Goal: Task Accomplishment & Management: Complete application form

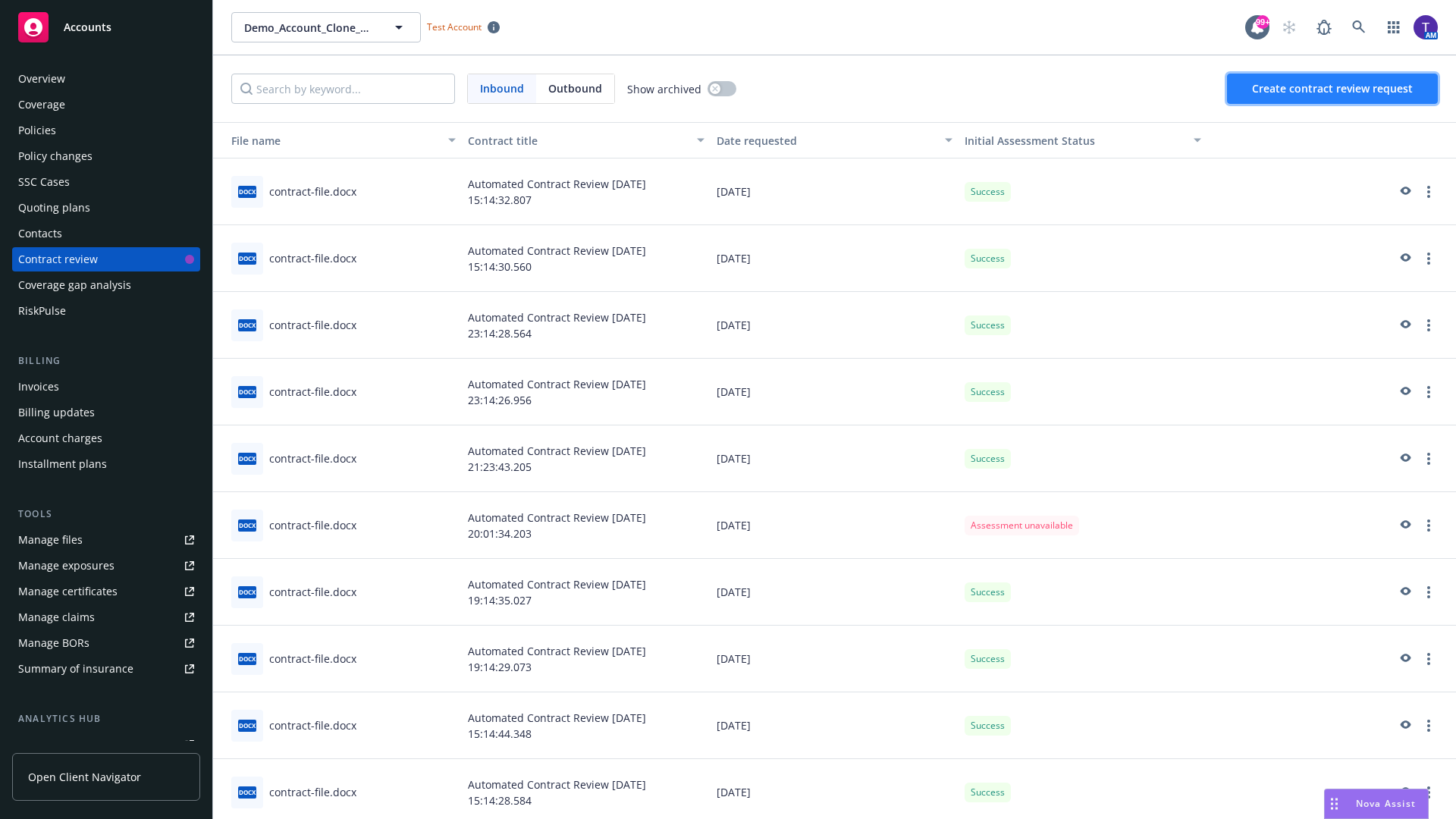
click at [1333, 89] on span "Create contract review request" at bounding box center [1332, 88] width 161 height 14
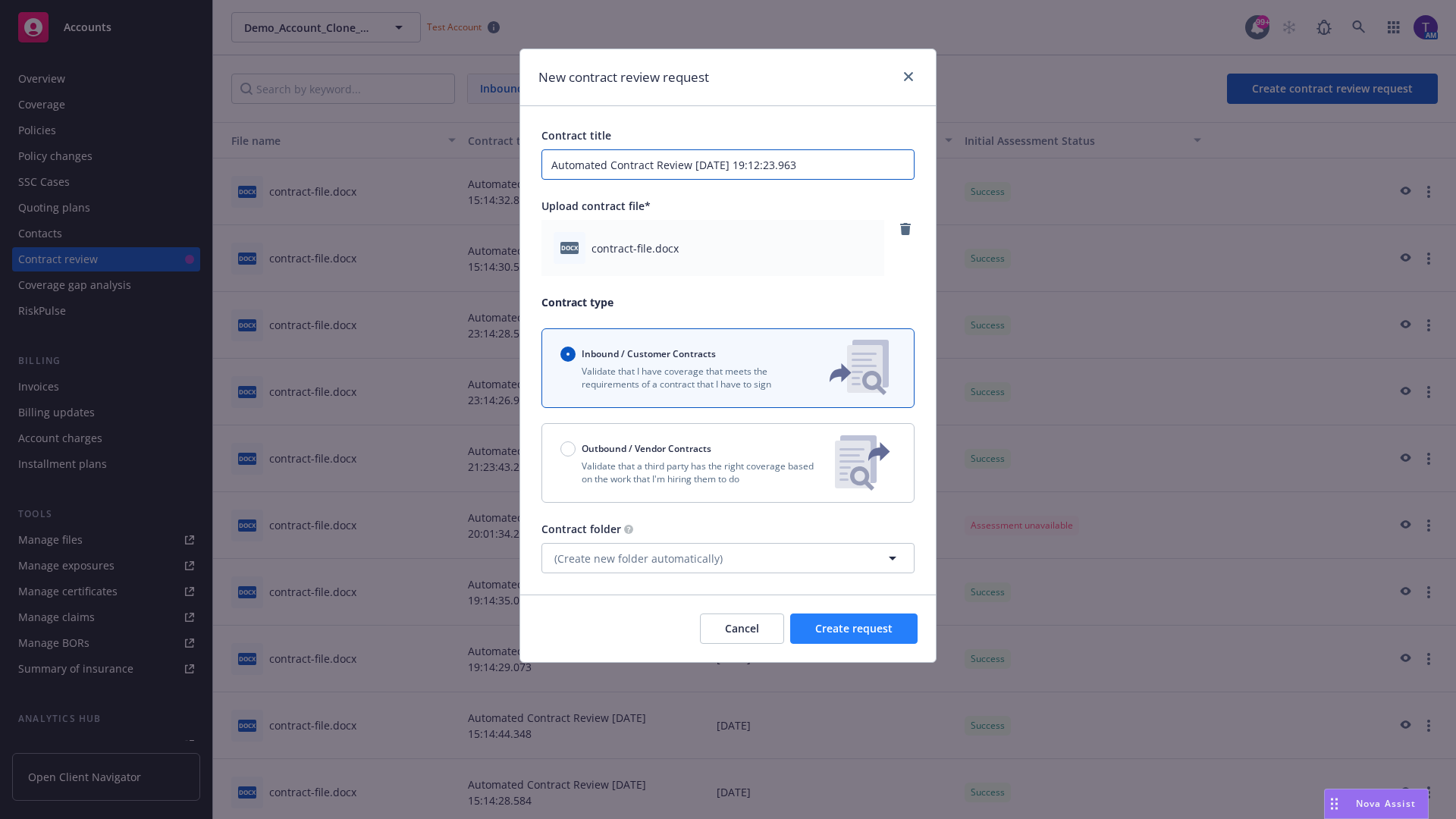
type input "Automated Contract Review [DATE] 19:12:23.963"
click at [854, 629] on span "Create request" at bounding box center [854, 628] width 77 height 14
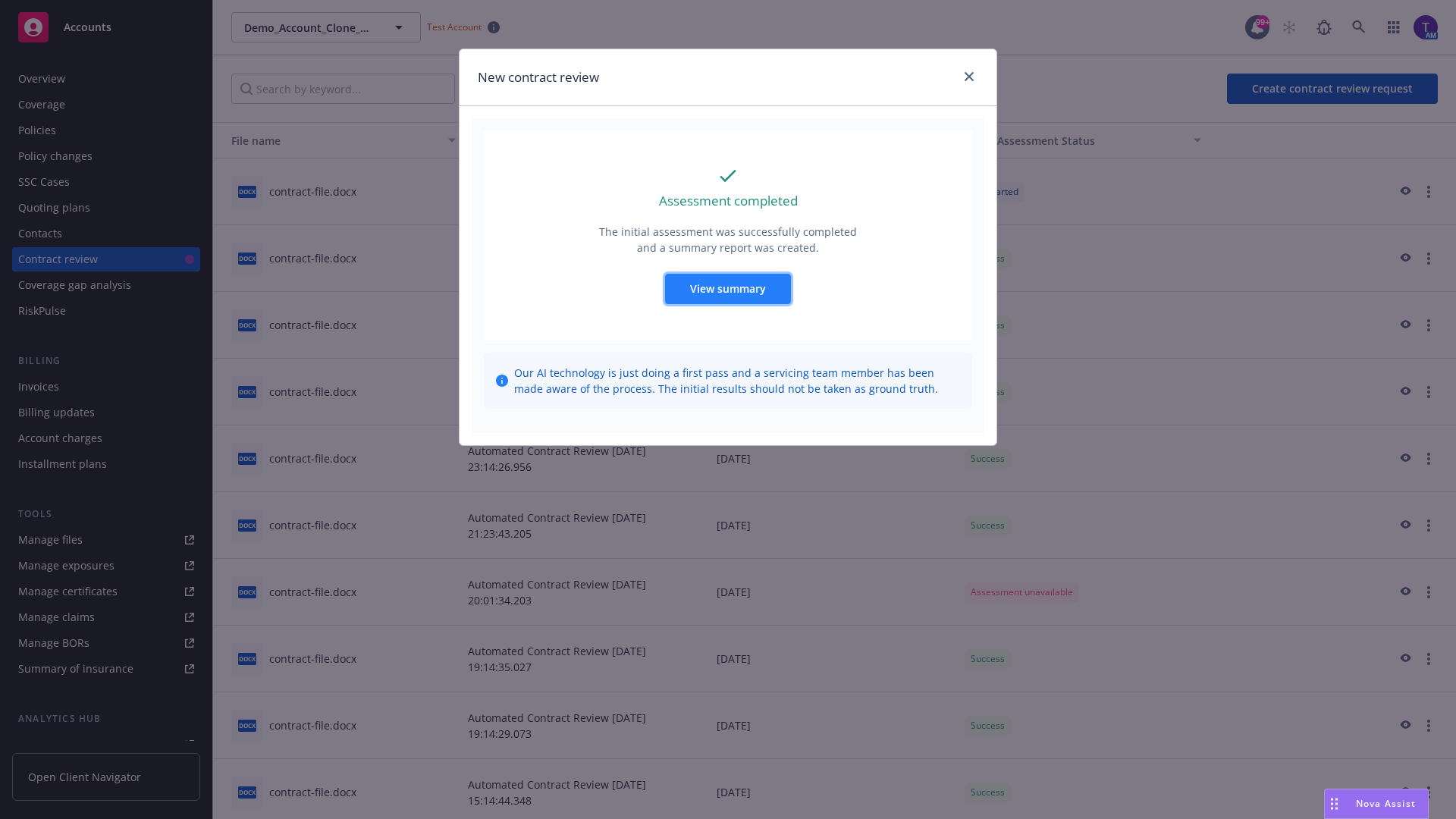
click at [728, 289] on span "View summary" at bounding box center [728, 289] width 76 height 14
